Goal: Task Accomplishment & Management: Use online tool/utility

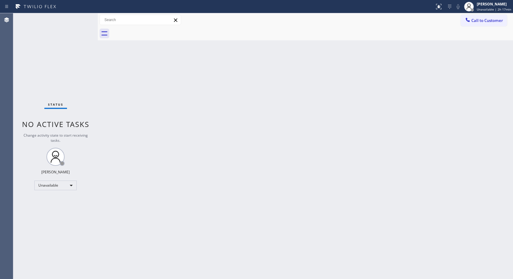
click at [322, 108] on div "Back to Dashboard Change Sender ID Customers Technicians Select a contact Outbo…" at bounding box center [305, 146] width 415 height 266
click at [73, 186] on div "Unavailable" at bounding box center [55, 186] width 42 height 10
click at [55, 217] on li "Break" at bounding box center [55, 216] width 41 height 7
click at [335, 215] on div "Back to Dashboard Change Sender ID Customers Technicians Select a contact Outbo…" at bounding box center [305, 146] width 415 height 266
click at [336, 188] on div "Back to Dashboard Change Sender ID Customers Technicians Select a contact Outbo…" at bounding box center [305, 146] width 415 height 266
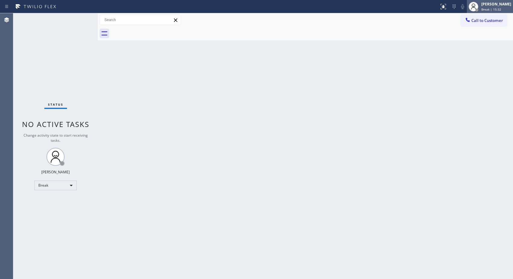
click at [496, 4] on div "[PERSON_NAME]" at bounding box center [496, 4] width 30 height 5
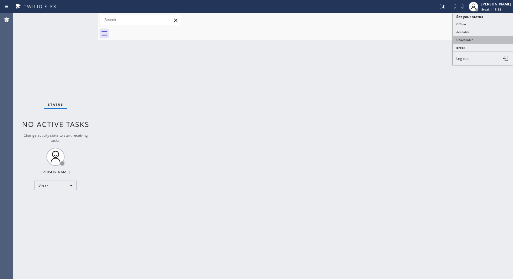
click at [473, 37] on button "Unavailable" at bounding box center [482, 40] width 60 height 8
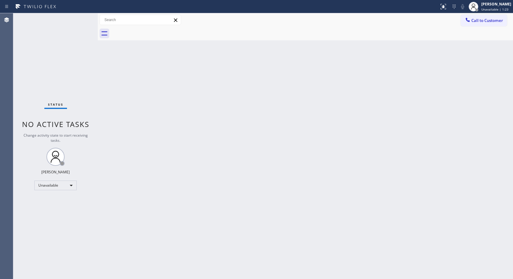
click at [252, 121] on div "Back to Dashboard Change Sender ID Customers Technicians Select a contact Outbo…" at bounding box center [305, 146] width 415 height 266
drag, startPoint x: 320, startPoint y: 128, endPoint x: 40, endPoint y: 1, distance: 306.4
click at [311, 121] on div "Back to Dashboard Change Sender ID Customers Technicians Select a contact Outbo…" at bounding box center [305, 146] width 415 height 266
drag, startPoint x: 286, startPoint y: 88, endPoint x: 278, endPoint y: 67, distance: 22.7
click at [286, 88] on div "Back to Dashboard Change Sender ID Customers Technicians Select a contact Outbo…" at bounding box center [305, 146] width 415 height 266
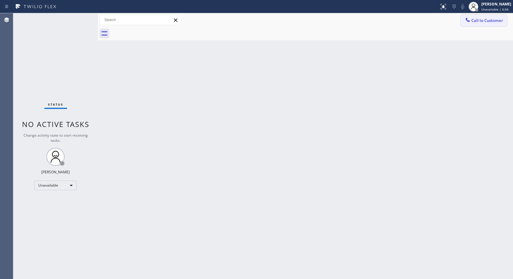
click at [484, 25] on button "Call to Customer" at bounding box center [483, 20] width 46 height 11
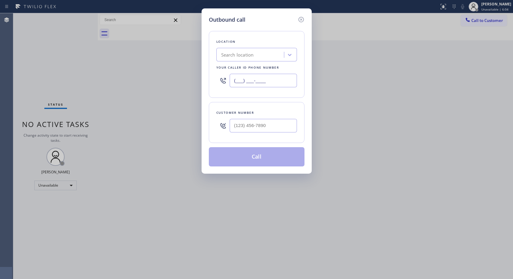
drag, startPoint x: 280, startPoint y: 86, endPoint x: 179, endPoint y: 33, distance: 113.6
click at [183, 59] on div "Outbound call Location Search location Your caller id phone number (___) ___-__…" at bounding box center [256, 139] width 513 height 279
paste input "954) 807-3716"
type input "[PHONE_NUMBER]"
drag, startPoint x: 260, startPoint y: 125, endPoint x: 220, endPoint y: 124, distance: 40.1
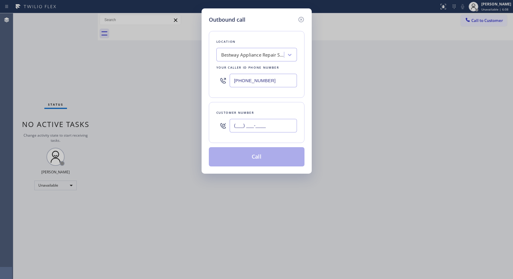
click at [220, 124] on div "(___) ___-____" at bounding box center [256, 126] width 80 height 20
paste input "954) 210-3503"
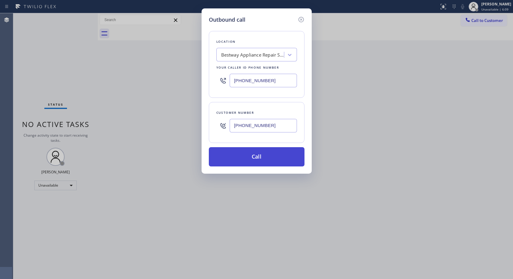
type input "[PHONE_NUMBER]"
click at [266, 159] on button "Call" at bounding box center [257, 156] width 96 height 19
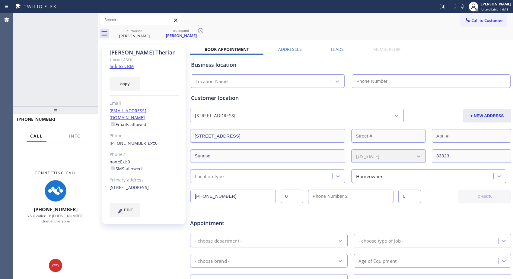
type input "[PHONE_NUMBER]"
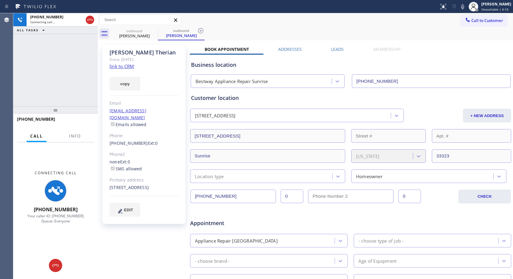
drag, startPoint x: 203, startPoint y: 33, endPoint x: 150, endPoint y: 66, distance: 62.8
click at [200, 34] on icon at bounding box center [200, 30] width 7 height 7
click at [83, 136] on button "Info" at bounding box center [74, 137] width 19 height 12
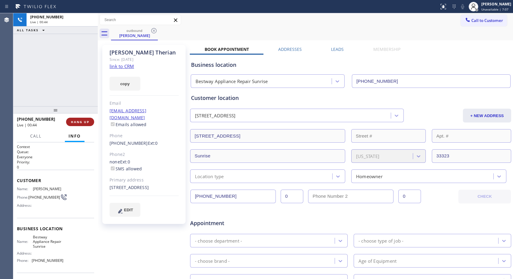
click at [79, 122] on span "HANG UP" at bounding box center [80, 122] width 18 height 4
click at [85, 123] on span "COMPLETE" at bounding box center [78, 122] width 21 height 4
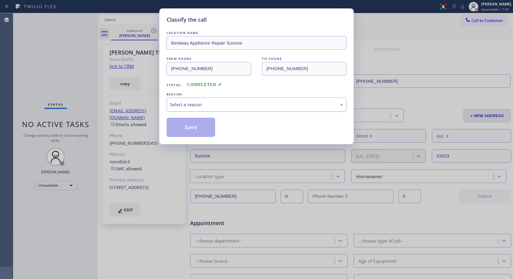
drag, startPoint x: 258, startPoint y: 103, endPoint x: 252, endPoint y: 104, distance: 6.1
click at [253, 103] on div "Select a reason" at bounding box center [256, 104] width 173 height 7
click at [208, 129] on button "Save" at bounding box center [190, 127] width 49 height 19
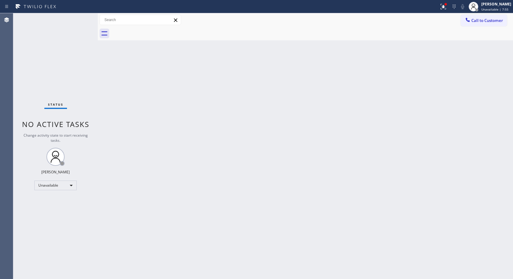
click at [264, 195] on div "Back to Dashboard Change Sender ID Customers Technicians Select a contact Outbo…" at bounding box center [305, 146] width 415 height 266
drag, startPoint x: 490, startPoint y: 23, endPoint x: 377, endPoint y: 48, distance: 115.3
click at [486, 24] on button "Call to Customer" at bounding box center [483, 20] width 46 height 11
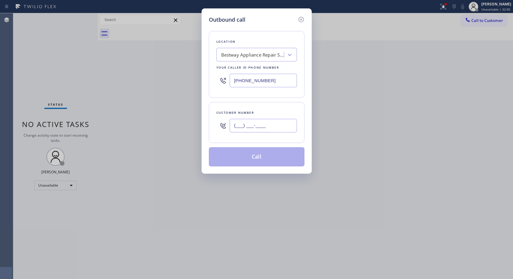
drag, startPoint x: 275, startPoint y: 126, endPoint x: 207, endPoint y: 115, distance: 69.3
click at [211, 121] on div "Customer number (___) ___-____" at bounding box center [257, 122] width 96 height 41
paste input "323) 376-5824"
type input "[PHONE_NUMBER]"
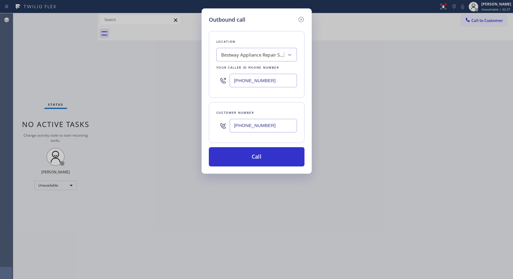
paste input "855) 731-4952"
drag, startPoint x: 280, startPoint y: 80, endPoint x: 227, endPoint y: 77, distance: 53.8
click at [227, 77] on div "[PHONE_NUMBER]" at bounding box center [256, 81] width 80 height 20
type input "[PHONE_NUMBER]"
click at [269, 161] on button "Call" at bounding box center [257, 156] width 96 height 19
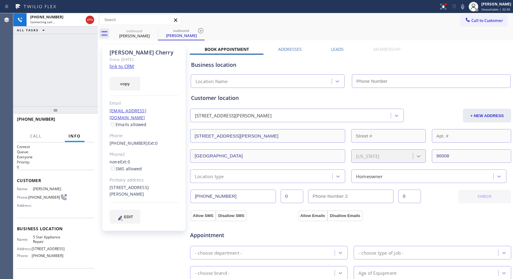
type input "[PHONE_NUMBER]"
click at [201, 30] on icon at bounding box center [200, 30] width 5 height 5
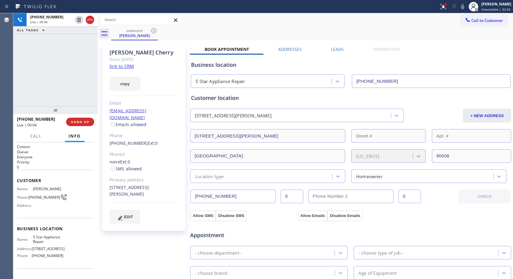
click at [226, 34] on div "outbound [PERSON_NAME]" at bounding box center [312, 34] width 402 height 14
click at [91, 23] on icon at bounding box center [89, 19] width 7 height 7
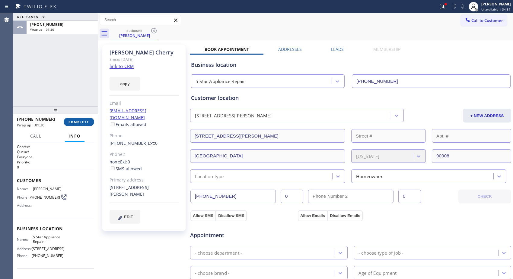
click at [78, 124] on span "COMPLETE" at bounding box center [78, 122] width 21 height 4
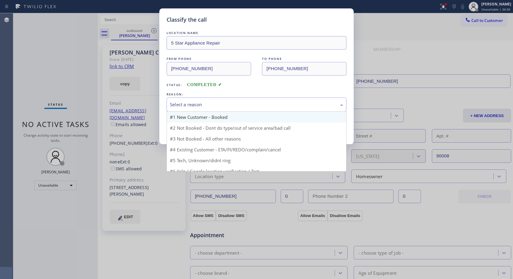
drag, startPoint x: 254, startPoint y: 104, endPoint x: 217, endPoint y: 121, distance: 40.7
click at [253, 105] on div "Select a reason" at bounding box center [256, 104] width 173 height 7
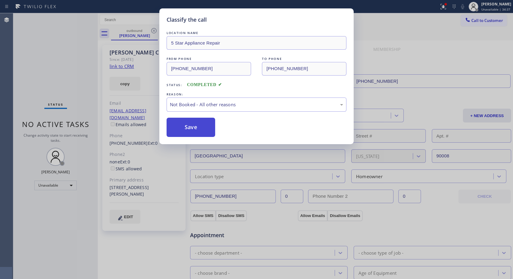
click at [197, 131] on button "Save" at bounding box center [190, 127] width 49 height 19
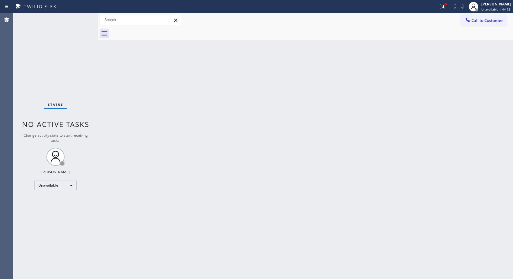
click at [215, 148] on div "Back to Dashboard Change Sender ID Customers Technicians Select a contact Outbo…" at bounding box center [305, 146] width 415 height 266
drag, startPoint x: 485, startPoint y: 22, endPoint x: 292, endPoint y: 107, distance: 210.5
click at [469, 22] on button "Call to Customer" at bounding box center [483, 20] width 46 height 11
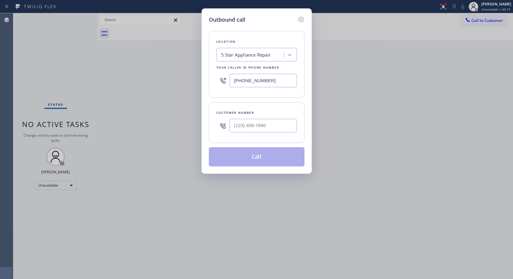
drag, startPoint x: 202, startPoint y: 68, endPoint x: 191, endPoint y: 49, distance: 21.5
click at [195, 65] on div "Outbound call Location 5 Star Appliance Repair Your caller id phone number [PHO…" at bounding box center [256, 139] width 513 height 279
paste input "999-4417"
type input "[PHONE_NUMBER]"
drag, startPoint x: 281, startPoint y: 131, endPoint x: 195, endPoint y: 127, distance: 86.6
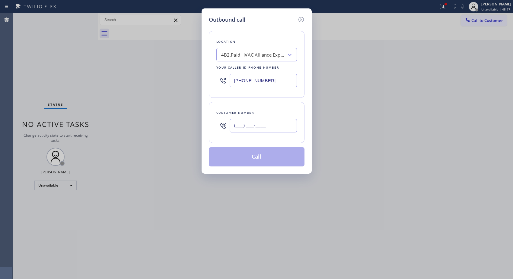
click at [195, 128] on div "Outbound call Location 4B2.Paid HVAC Alliance Expert Your caller id phone numbe…" at bounding box center [256, 139] width 513 height 279
paste input "562) 844-2060"
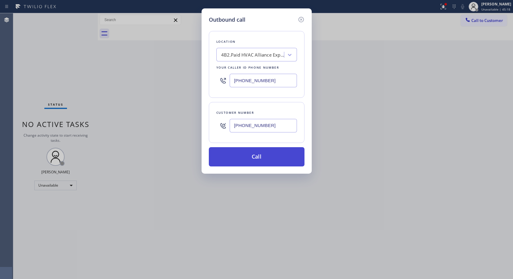
type input "[PHONE_NUMBER]"
click at [269, 158] on button "Call" at bounding box center [257, 156] width 96 height 19
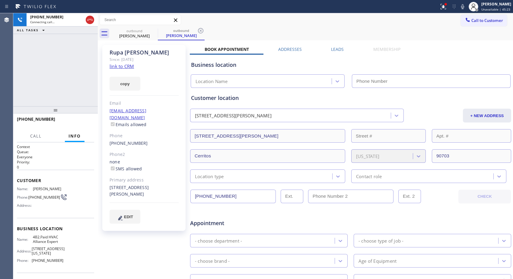
type input "[PHONE_NUMBER]"
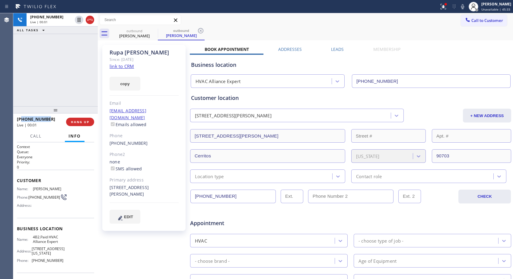
drag, startPoint x: 50, startPoint y: 121, endPoint x: 21, endPoint y: 118, distance: 29.6
click at [21, 118] on div "[PHONE_NUMBER]" at bounding box center [39, 119] width 45 height 6
copy span "5628442060"
click at [73, 123] on span "HANG UP" at bounding box center [80, 122] width 18 height 4
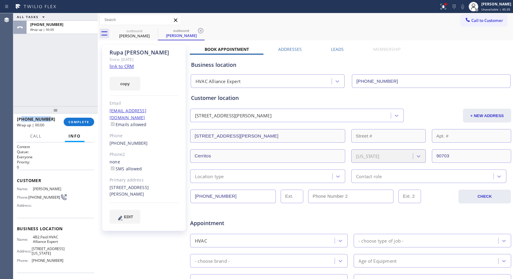
drag, startPoint x: 471, startPoint y: 23, endPoint x: 385, endPoint y: 57, distance: 92.7
click at [460, 23] on button "Call to Customer" at bounding box center [483, 20] width 46 height 11
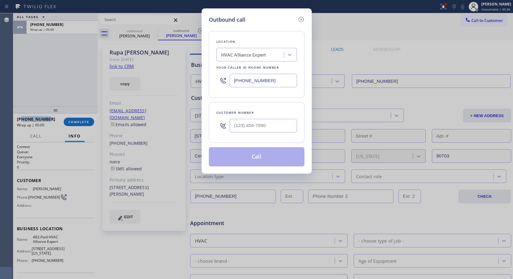
click at [263, 127] on input "text" at bounding box center [262, 126] width 67 height 14
click at [266, 134] on div at bounding box center [262, 126] width 67 height 20
drag, startPoint x: 269, startPoint y: 140, endPoint x: 266, endPoint y: 130, distance: 10.2
click at [269, 140] on div "Customer number" at bounding box center [257, 122] width 96 height 41
click at [266, 126] on input "(___) ___-____" at bounding box center [262, 126] width 67 height 14
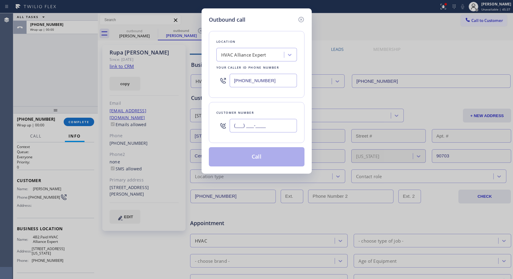
paste input "562) 844-2060"
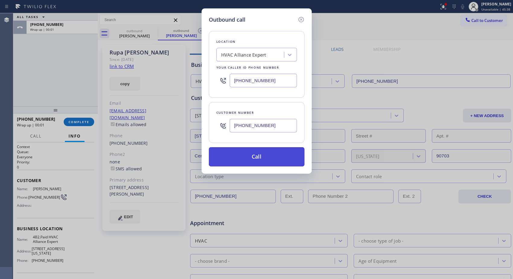
type input "[PHONE_NUMBER]"
click at [274, 158] on button "Call" at bounding box center [257, 156] width 96 height 19
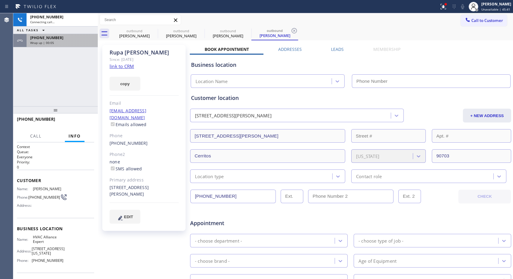
click at [61, 42] on div "Wrap up | 00:05" at bounding box center [62, 43] width 64 height 4
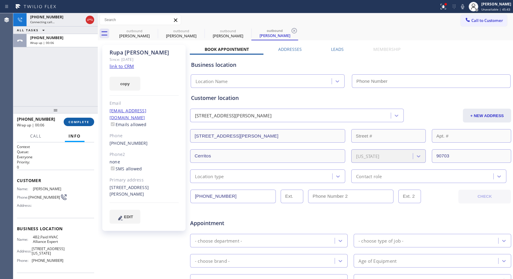
type input "[PHONE_NUMBER]"
click at [79, 121] on span "COMPLETE" at bounding box center [78, 122] width 21 height 4
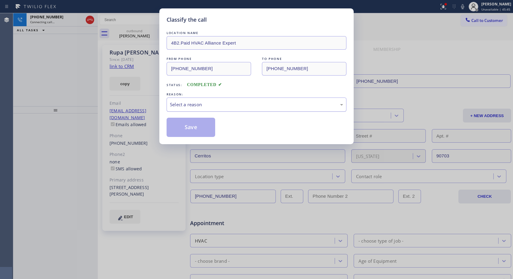
drag, startPoint x: 206, startPoint y: 106, endPoint x: 204, endPoint y: 110, distance: 4.8
click at [206, 107] on div "Select a reason" at bounding box center [256, 104] width 173 height 7
click at [195, 128] on button "Save" at bounding box center [190, 127] width 49 height 19
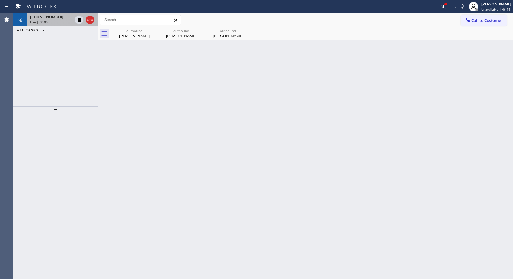
click at [66, 20] on div "Live | 00:06" at bounding box center [51, 22] width 42 height 4
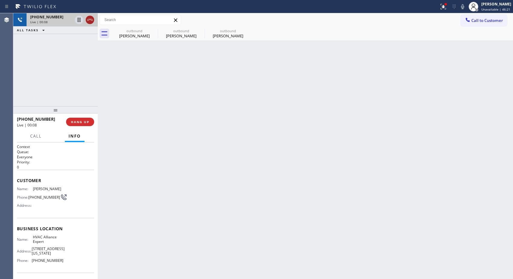
click at [89, 20] on icon at bounding box center [89, 19] width 7 height 7
click at [83, 123] on span "HANG UP" at bounding box center [80, 122] width 18 height 4
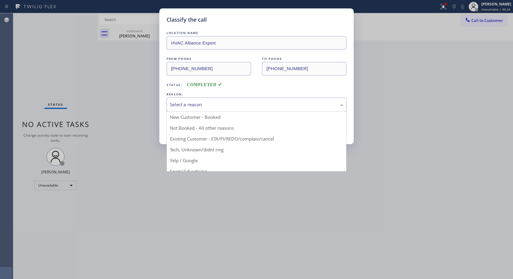
click at [262, 103] on div "Select a reason" at bounding box center [256, 104] width 173 height 7
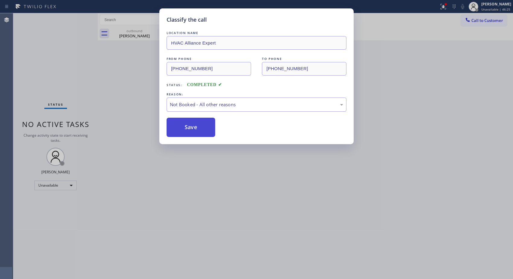
click at [198, 131] on button "Save" at bounding box center [190, 127] width 49 height 19
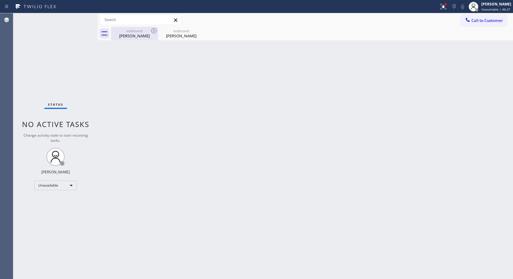
click at [145, 34] on div "[PERSON_NAME]" at bounding box center [135, 35] width 46 height 5
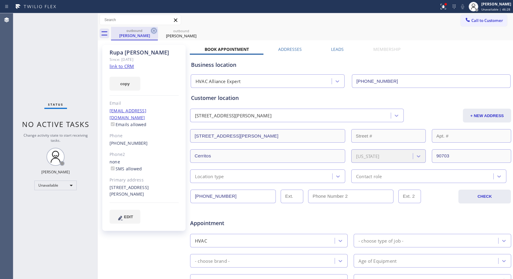
click at [152, 33] on icon at bounding box center [153, 30] width 7 height 7
click at [154, 31] on icon at bounding box center [153, 30] width 5 height 5
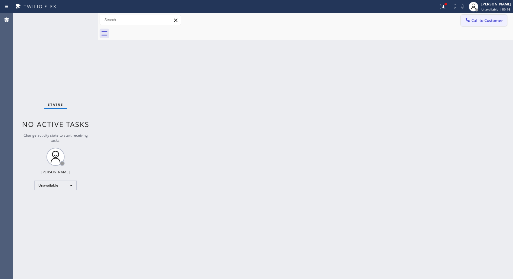
click at [472, 18] on span "Call to Customer" at bounding box center [487, 20] width 32 height 5
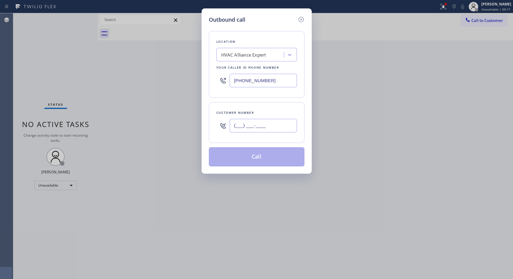
drag, startPoint x: 279, startPoint y: 124, endPoint x: 222, endPoint y: 130, distance: 57.7
click at [222, 130] on div "(___) ___-____" at bounding box center [256, 126] width 80 height 20
paste input "619) 922-5437"
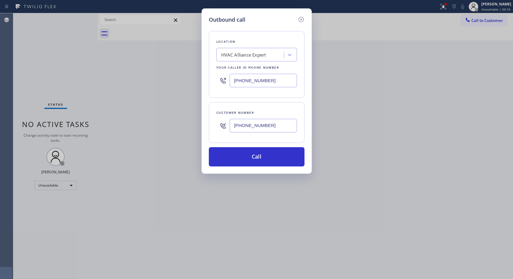
type input "[PHONE_NUMBER]"
paste input "619) 304-2508"
drag, startPoint x: 279, startPoint y: 81, endPoint x: 212, endPoint y: 77, distance: 67.4
click at [212, 77] on div "Location HVAC Alliance Expert Your caller id phone number [PHONE_NUMBER]" at bounding box center [257, 64] width 96 height 67
type input "[PHONE_NUMBER]"
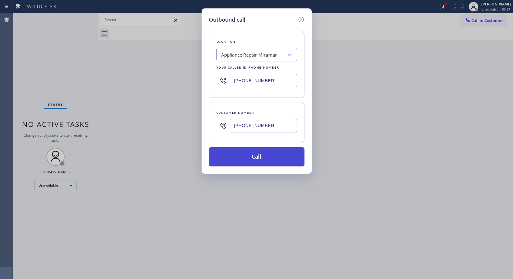
click at [260, 158] on button "Call" at bounding box center [257, 156] width 96 height 19
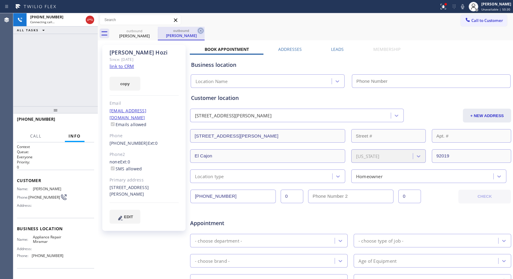
click at [199, 32] on icon at bounding box center [200, 30] width 5 height 5
type input "[PHONE_NUMBER]"
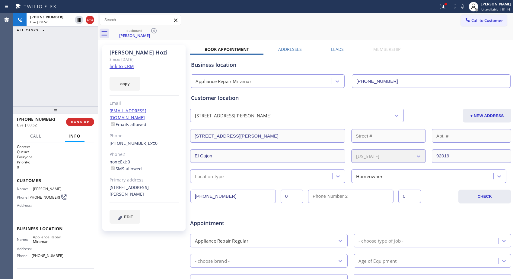
click at [69, 87] on div "[PHONE_NUMBER] Live | 00:52 ALL TASKS ALL TASKS ACTIVE TASKS TASKS IN WRAP UP" at bounding box center [55, 59] width 84 height 93
click at [431, 26] on div "Call to Customer Outbound call Location Appliance Repair [GEOGRAPHIC_DATA] Your…" at bounding box center [305, 20] width 415 height 14
click at [465, 10] on icon at bounding box center [462, 6] width 7 height 7
click at [463, 8] on icon at bounding box center [462, 6] width 7 height 7
click at [43, 79] on div "[PHONE_NUMBER] Live | 02:20 ALL TASKS ALL TASKS ACTIVE TASKS TASKS IN WRAP UP" at bounding box center [55, 59] width 84 height 93
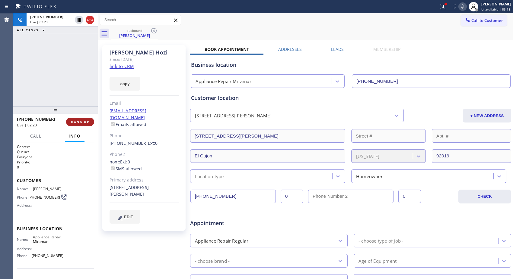
click at [81, 122] on span "HANG UP" at bounding box center [80, 122] width 18 height 4
click at [80, 122] on span "COMPLETE" at bounding box center [78, 122] width 21 height 4
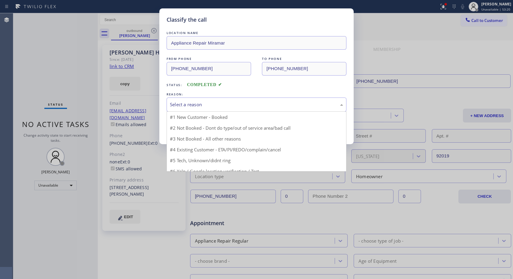
drag, startPoint x: 282, startPoint y: 107, endPoint x: 269, endPoint y: 109, distance: 13.8
click at [279, 107] on div "Select a reason" at bounding box center [256, 104] width 173 height 7
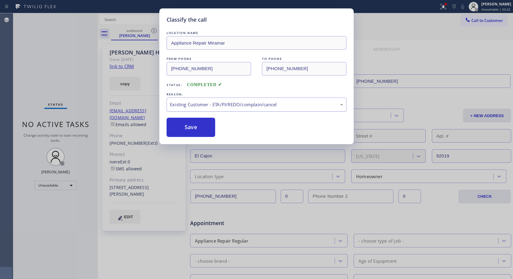
click at [221, 107] on div "Existing Customer - ETA/PI/REDO/complain/cancel" at bounding box center [256, 104] width 173 height 7
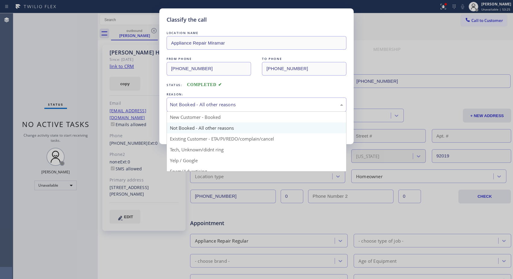
click at [252, 105] on div "Not Booked - All other reasons" at bounding box center [256, 104] width 173 height 7
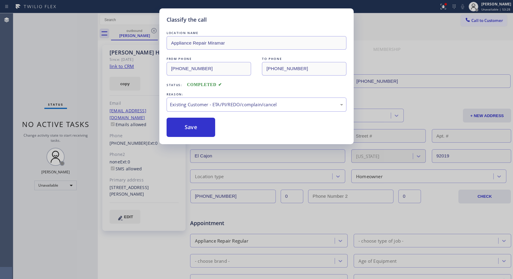
click at [190, 125] on button "Save" at bounding box center [190, 127] width 49 height 19
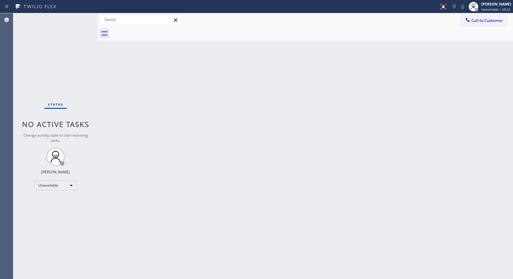
drag, startPoint x: 477, startPoint y: 20, endPoint x: 278, endPoint y: 39, distance: 199.6
click at [453, 18] on div "Call to Customer Outbound call Location Appliance Repair [GEOGRAPHIC_DATA] Your…" at bounding box center [305, 20] width 415 height 11
drag, startPoint x: 481, startPoint y: 21, endPoint x: 435, endPoint y: 24, distance: 46.2
click at [468, 22] on button "Call to Customer" at bounding box center [483, 20] width 46 height 11
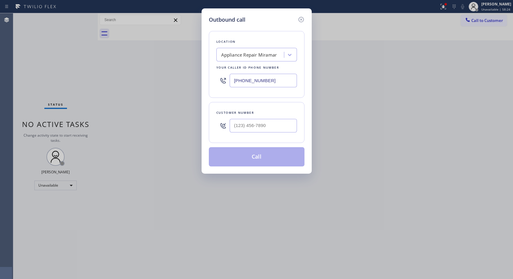
drag, startPoint x: 235, startPoint y: 82, endPoint x: 216, endPoint y: 79, distance: 18.6
click at [216, 79] on div "[PHONE_NUMBER]" at bounding box center [256, 81] width 80 height 20
paste input "213) 408-7895"
type input "[PHONE_NUMBER]"
drag, startPoint x: 245, startPoint y: 125, endPoint x: 221, endPoint y: 125, distance: 23.5
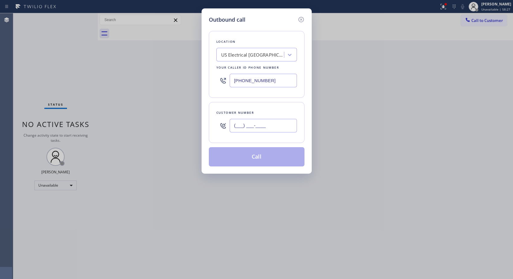
click at [221, 125] on div "(___) ___-____" at bounding box center [256, 126] width 80 height 20
paste input "323) 350-1462"
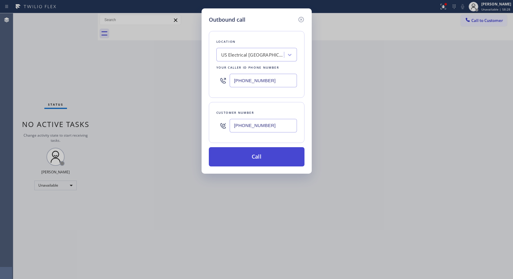
type input "[PHONE_NUMBER]"
click at [263, 157] on button "Call" at bounding box center [257, 156] width 96 height 19
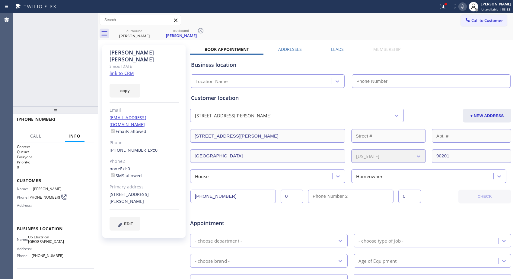
type input "[PHONE_NUMBER]"
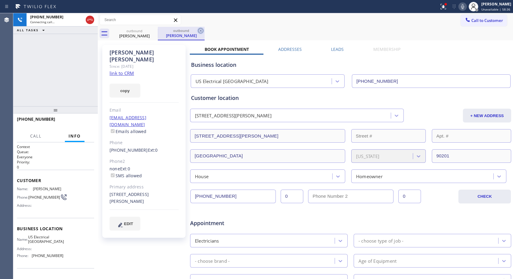
click at [198, 31] on icon at bounding box center [200, 30] width 7 height 7
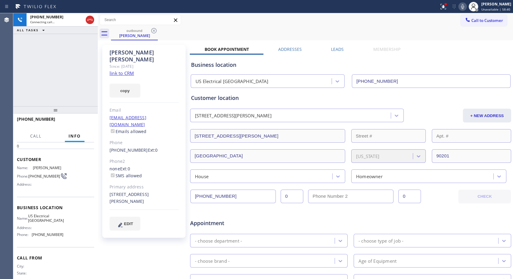
scroll to position [38, 0]
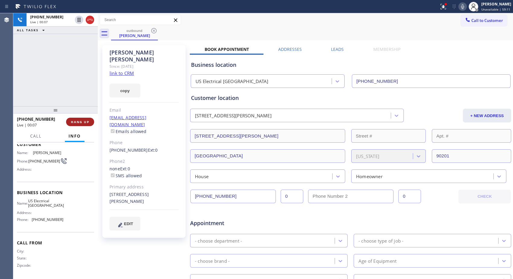
click at [71, 122] on span "HANG UP" at bounding box center [80, 122] width 18 height 4
click at [76, 121] on span "COMPLETE" at bounding box center [78, 122] width 21 height 4
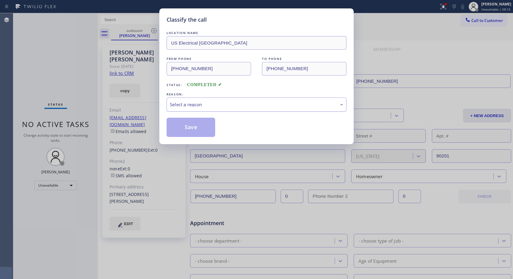
drag, startPoint x: 265, startPoint y: 110, endPoint x: 260, endPoint y: 110, distance: 4.9
click at [265, 110] on div "Select a reason" at bounding box center [256, 105] width 180 height 14
drag, startPoint x: 207, startPoint y: 105, endPoint x: 203, endPoint y: 111, distance: 6.8
click at [206, 106] on div "#1 New Customer - Booked" at bounding box center [256, 104] width 173 height 7
click at [194, 128] on button "Save" at bounding box center [190, 127] width 49 height 19
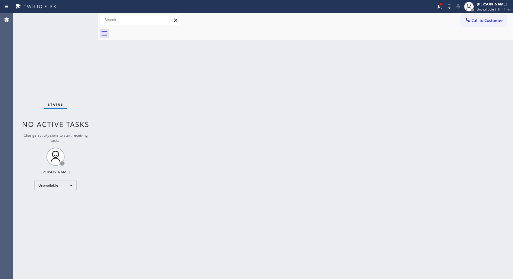
drag, startPoint x: 368, startPoint y: 29, endPoint x: 378, endPoint y: 2, distance: 29.5
click at [368, 29] on div at bounding box center [312, 34] width 402 height 14
drag, startPoint x: 478, startPoint y: 21, endPoint x: 462, endPoint y: 22, distance: 16.0
click at [475, 21] on span "Call to Customer" at bounding box center [487, 20] width 32 height 5
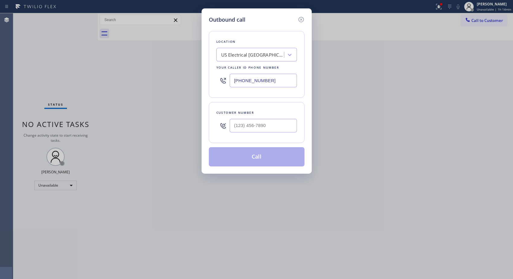
drag, startPoint x: 228, startPoint y: 81, endPoint x: 201, endPoint y: 80, distance: 26.9
click at [202, 80] on div "Outbound call Location [GEOGRAPHIC_DATA] Electrical [GEOGRAPHIC_DATA] Your call…" at bounding box center [256, 91] width 110 height 166
paste input "626) 467-5038"
type input "[PHONE_NUMBER]"
click at [264, 121] on input "(___) ___-____" at bounding box center [262, 126] width 67 height 14
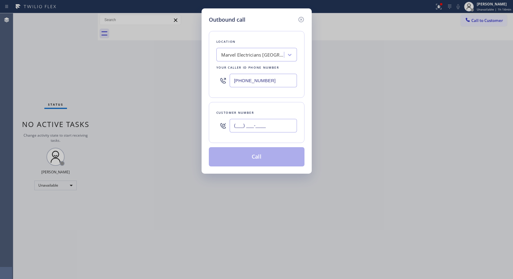
paste input "909) 451-1912"
type input "[PHONE_NUMBER]"
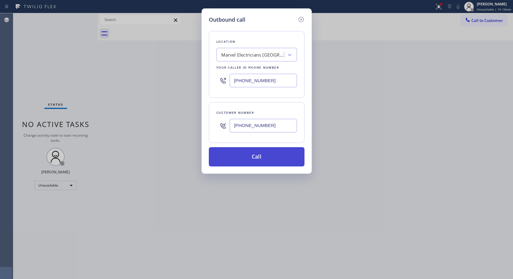
click at [272, 158] on button "Call" at bounding box center [257, 156] width 96 height 19
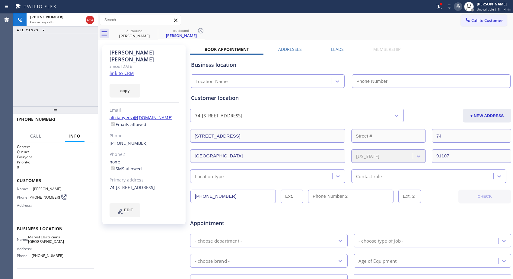
type input "[PHONE_NUMBER]"
click at [199, 30] on icon at bounding box center [200, 30] width 7 height 7
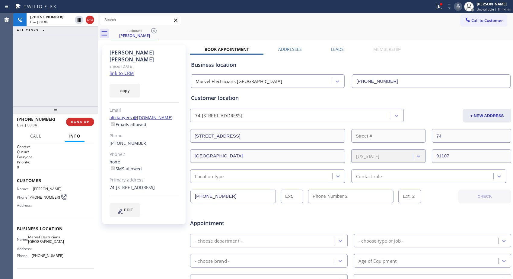
drag, startPoint x: 308, startPoint y: 33, endPoint x: 297, endPoint y: 16, distance: 20.8
click at [302, 25] on div "Call to Customer Outbound call Location Marvel Electricians [GEOGRAPHIC_DATA] Y…" at bounding box center [305, 26] width 415 height 27
click at [80, 121] on span "HANG UP" at bounding box center [80, 122] width 18 height 4
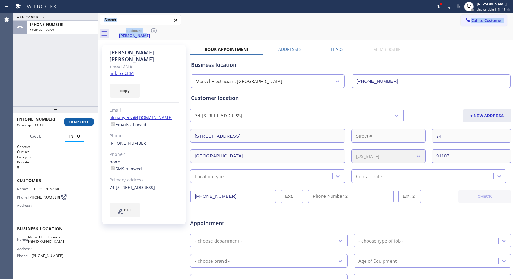
click at [81, 122] on span "COMPLETE" at bounding box center [78, 122] width 21 height 4
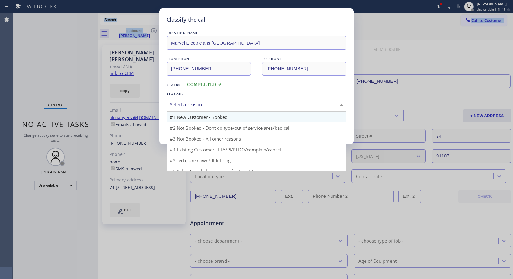
drag, startPoint x: 263, startPoint y: 106, endPoint x: 212, endPoint y: 120, distance: 52.5
click at [258, 106] on div "Select a reason" at bounding box center [256, 104] width 173 height 7
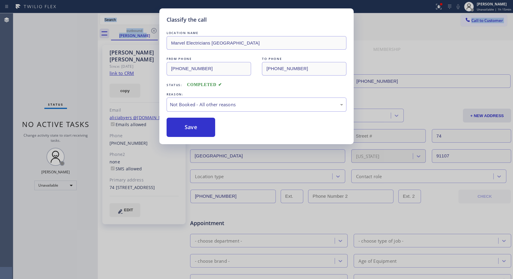
click at [203, 128] on button "Save" at bounding box center [190, 127] width 49 height 19
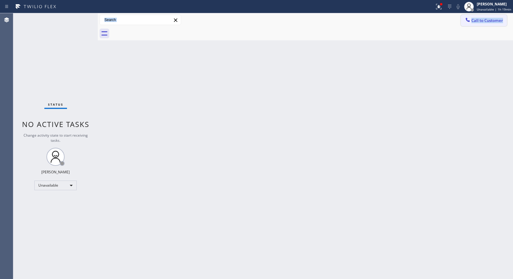
click at [482, 22] on span "Call to Customer" at bounding box center [487, 20] width 32 height 5
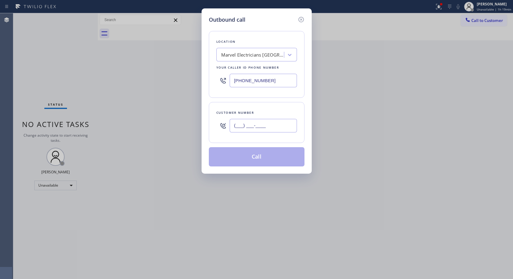
click at [277, 130] on input "(___) ___-____" at bounding box center [262, 126] width 67 height 14
drag, startPoint x: 278, startPoint y: 130, endPoint x: 197, endPoint y: 109, distance: 83.7
click at [199, 111] on div "Outbound call Location Marvel Electricians [GEOGRAPHIC_DATA] Your caller id pho…" at bounding box center [256, 139] width 513 height 279
paste input "562) 844-2060"
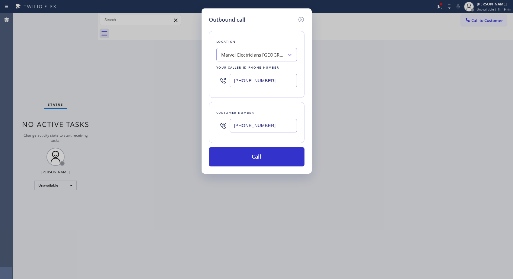
type input "[PHONE_NUMBER]"
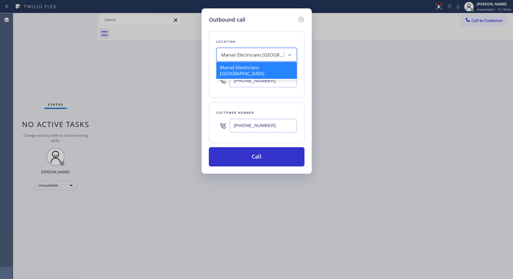
click at [250, 52] on div "Marvel Electricians [GEOGRAPHIC_DATA]" at bounding box center [252, 55] width 63 height 7
paste input "HVAC Alliance Expert"
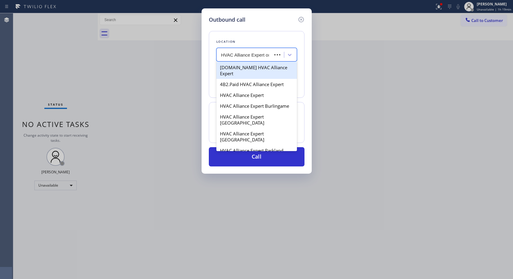
type input "HVAC Alliance Expert ora"
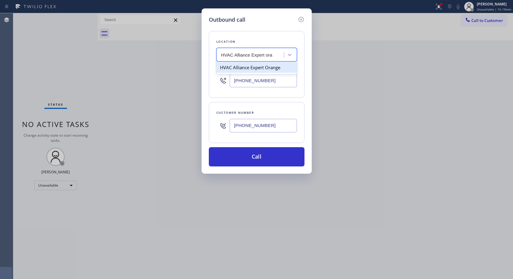
click at [254, 68] on div "HVAC Alliance Expert Orange" at bounding box center [256, 67] width 80 height 11
type input "[PHONE_NUMBER]"
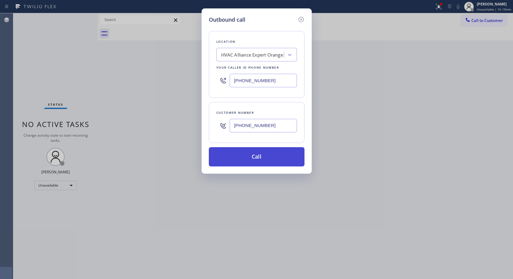
click at [276, 157] on button "Call" at bounding box center [257, 156] width 96 height 19
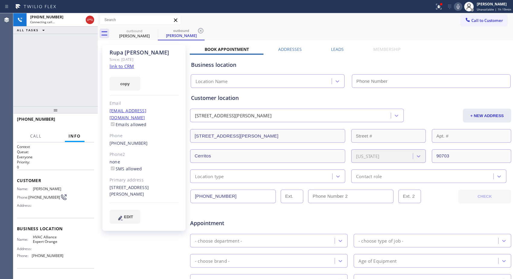
type input "[PHONE_NUMBER]"
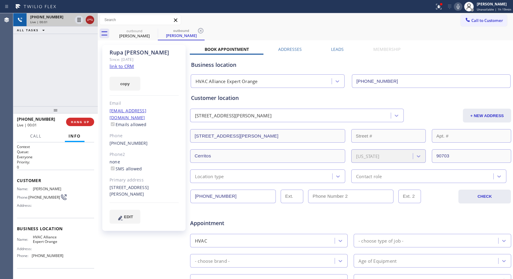
click at [89, 19] on icon at bounding box center [89, 20] width 5 height 2
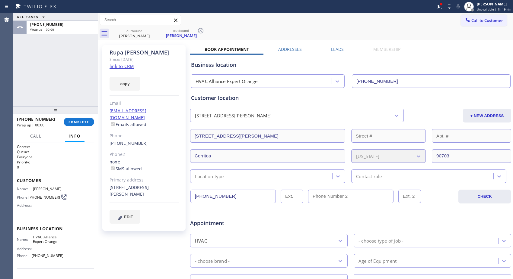
click at [200, 31] on icon at bounding box center [200, 30] width 5 height 5
drag, startPoint x: 84, startPoint y: 119, endPoint x: 94, endPoint y: 120, distance: 10.9
click at [90, 120] on button "COMPLETE" at bounding box center [79, 122] width 30 height 8
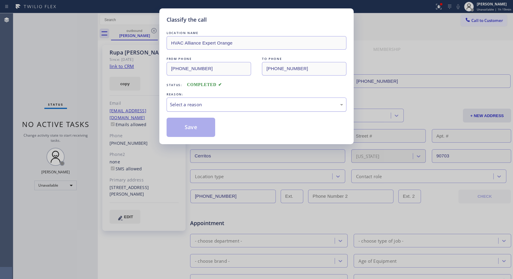
drag, startPoint x: 267, startPoint y: 103, endPoint x: 237, endPoint y: 105, distance: 30.2
click at [266, 103] on div "Select a reason" at bounding box center [256, 104] width 173 height 7
click at [195, 130] on button "Save" at bounding box center [190, 127] width 49 height 19
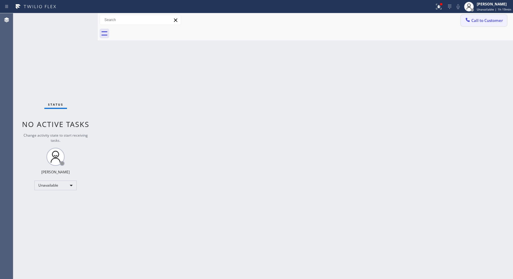
click at [484, 22] on span "Call to Customer" at bounding box center [487, 20] width 32 height 5
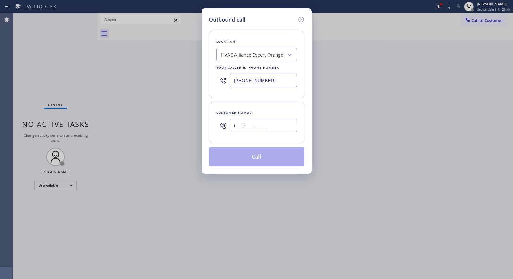
click at [269, 128] on input "(___) ___-____" at bounding box center [262, 126] width 67 height 14
paste input "554) 588-3020"
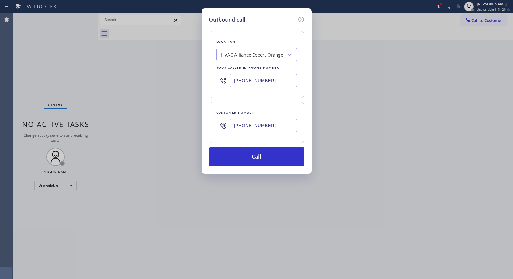
type input "[PHONE_NUMBER]"
drag, startPoint x: 278, startPoint y: 73, endPoint x: 211, endPoint y: 76, distance: 67.0
click at [211, 76] on div "Location HVAC Alliance Expert Orange Your caller id phone number [PHONE_NUMBER]" at bounding box center [257, 64] width 96 height 67
drag, startPoint x: 291, startPoint y: 79, endPoint x: 211, endPoint y: 83, distance: 79.7
click at [211, 83] on div "Location HVAC Alliance Expert Orange Your caller id phone number [PHONE_NUMBER]" at bounding box center [257, 64] width 96 height 67
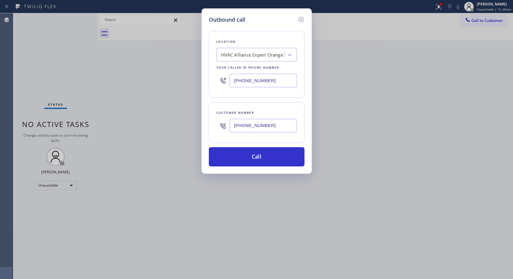
paste input "858) 465-4475"
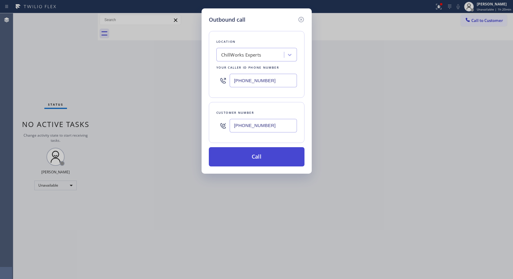
type input "[PHONE_NUMBER]"
click at [266, 159] on button "Call" at bounding box center [257, 156] width 96 height 19
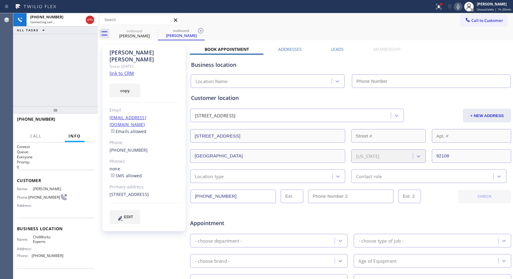
type input "[PHONE_NUMBER]"
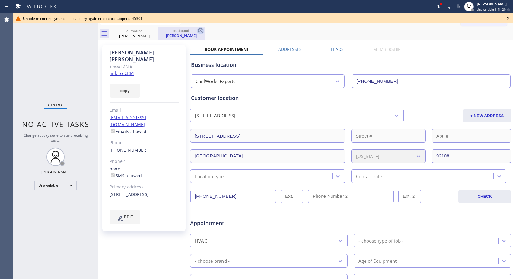
click at [199, 31] on icon at bounding box center [200, 30] width 7 height 7
click at [507, 19] on icon at bounding box center [507, 18] width 7 height 7
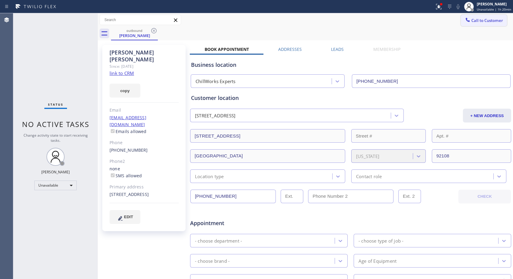
click at [489, 21] on span "Call to Customer" at bounding box center [487, 20] width 32 height 5
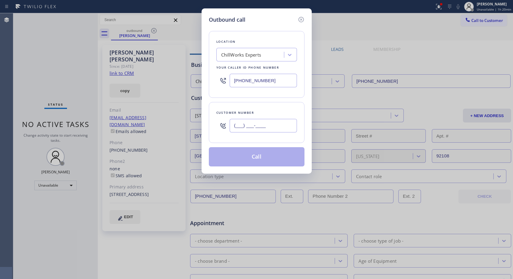
drag, startPoint x: 285, startPoint y: 126, endPoint x: 206, endPoint y: 127, distance: 78.7
click at [206, 127] on div "Outbound call Location ChillWorks Experts Your caller id phone number [PHONE_NU…" at bounding box center [256, 91] width 110 height 166
paste input "554) 588-3020"
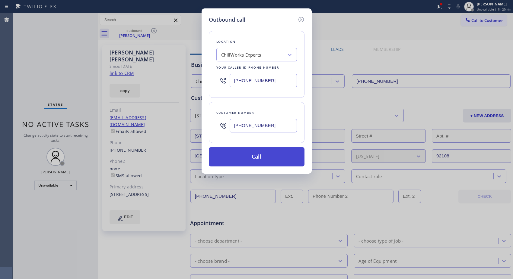
type input "[PHONE_NUMBER]"
click at [279, 161] on button "Call" at bounding box center [257, 156] width 96 height 19
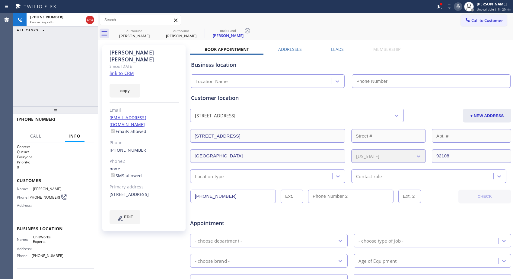
type input "[PHONE_NUMBER]"
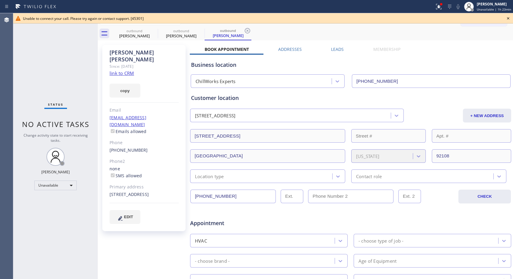
click at [151, 257] on div "[PERSON_NAME] Since: [DATE] link to CRM copy Email [EMAIL_ADDRESS][DOMAIN_NAME]…" at bounding box center [144, 237] width 90 height 391
click at [0, 0] on icon at bounding box center [0, 0] width 0 height 0
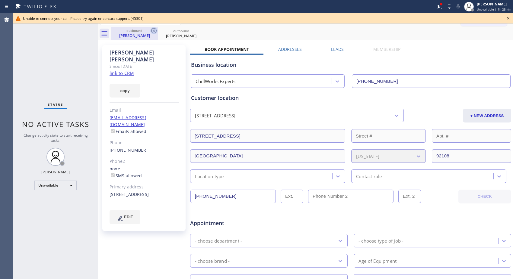
click at [154, 30] on icon at bounding box center [153, 30] width 5 height 5
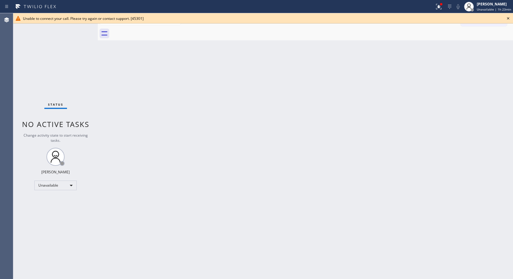
click at [506, 17] on icon at bounding box center [507, 18] width 7 height 7
